Goal: Find contact information

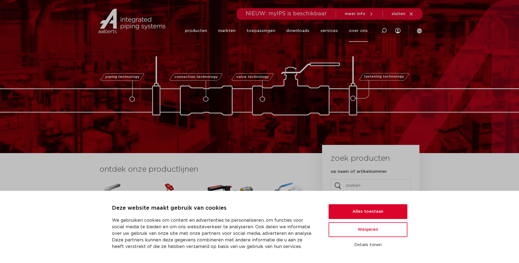
click at [361, 32] on link "over ons" at bounding box center [358, 31] width 19 height 22
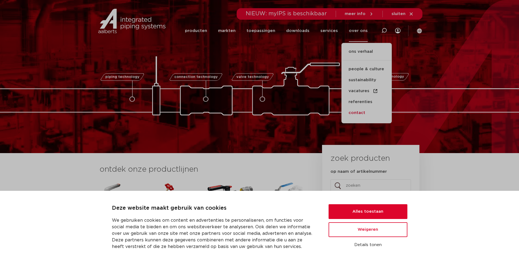
click at [358, 112] on link "contact" at bounding box center [366, 112] width 50 height 11
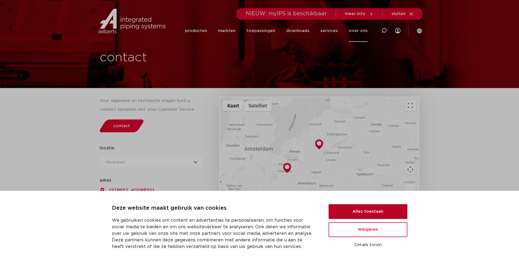
click at [363, 213] on button "Alles toestaan" at bounding box center [367, 211] width 79 height 15
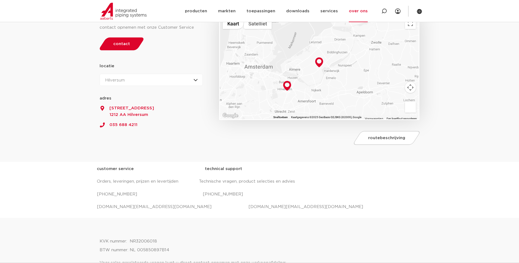
scroll to position [27, 0]
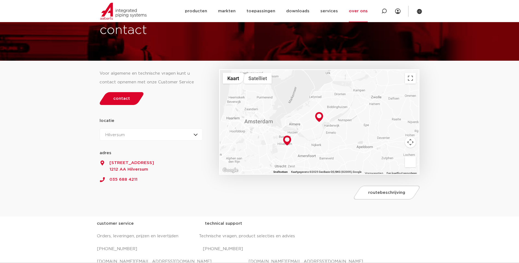
click at [167, 140] on div "Hilversum Hilversum Zeewolde" at bounding box center [151, 134] width 103 height 12
click at [244, 206] on section "Voor algemene en technische vragen kunt u contact opnemen met onze Customer Ser…" at bounding box center [259, 139] width 519 height 156
click at [125, 138] on div "Hilversum Hilversum Zeewolde" at bounding box center [151, 134] width 103 height 12
click at [123, 157] on li "Zeewolde" at bounding box center [117, 158] width 35 height 11
click at [127, 92] on link "contact" at bounding box center [121, 98] width 47 height 13
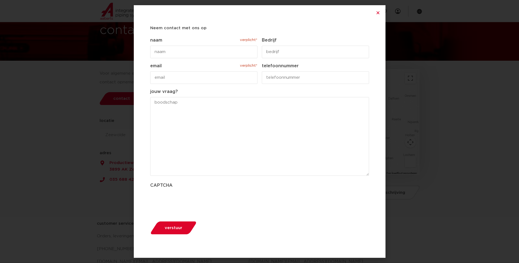
scroll to position [0, 0]
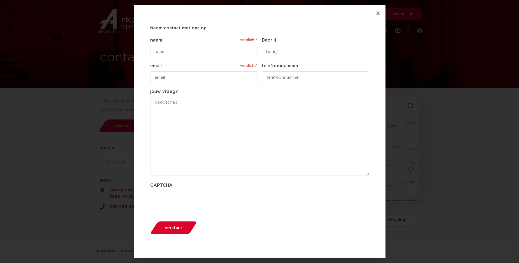
click at [379, 14] on icon "Close" at bounding box center [378, 13] width 4 height 4
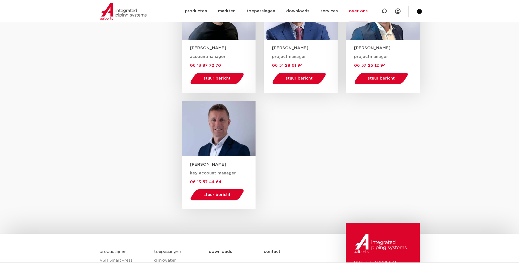
scroll to position [889, 0]
